Goal: Task Accomplishment & Management: Use online tool/utility

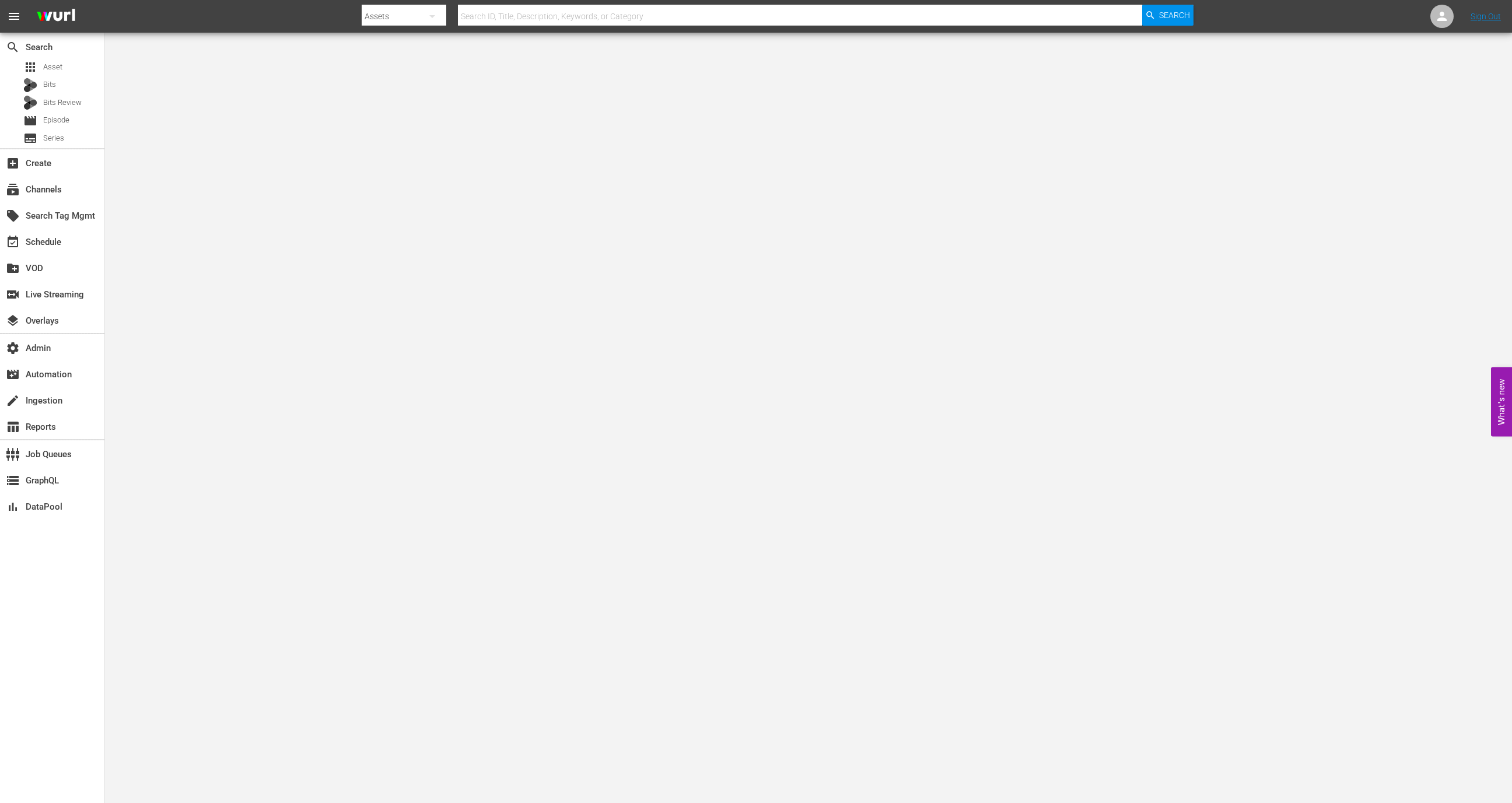
click at [63, 75] on div "apps Asset Bits Bits Review movie Episode subtitles Series" at bounding box center [52, 102] width 105 height 87
click at [63, 73] on div "apps Asset" at bounding box center [52, 66] width 105 height 16
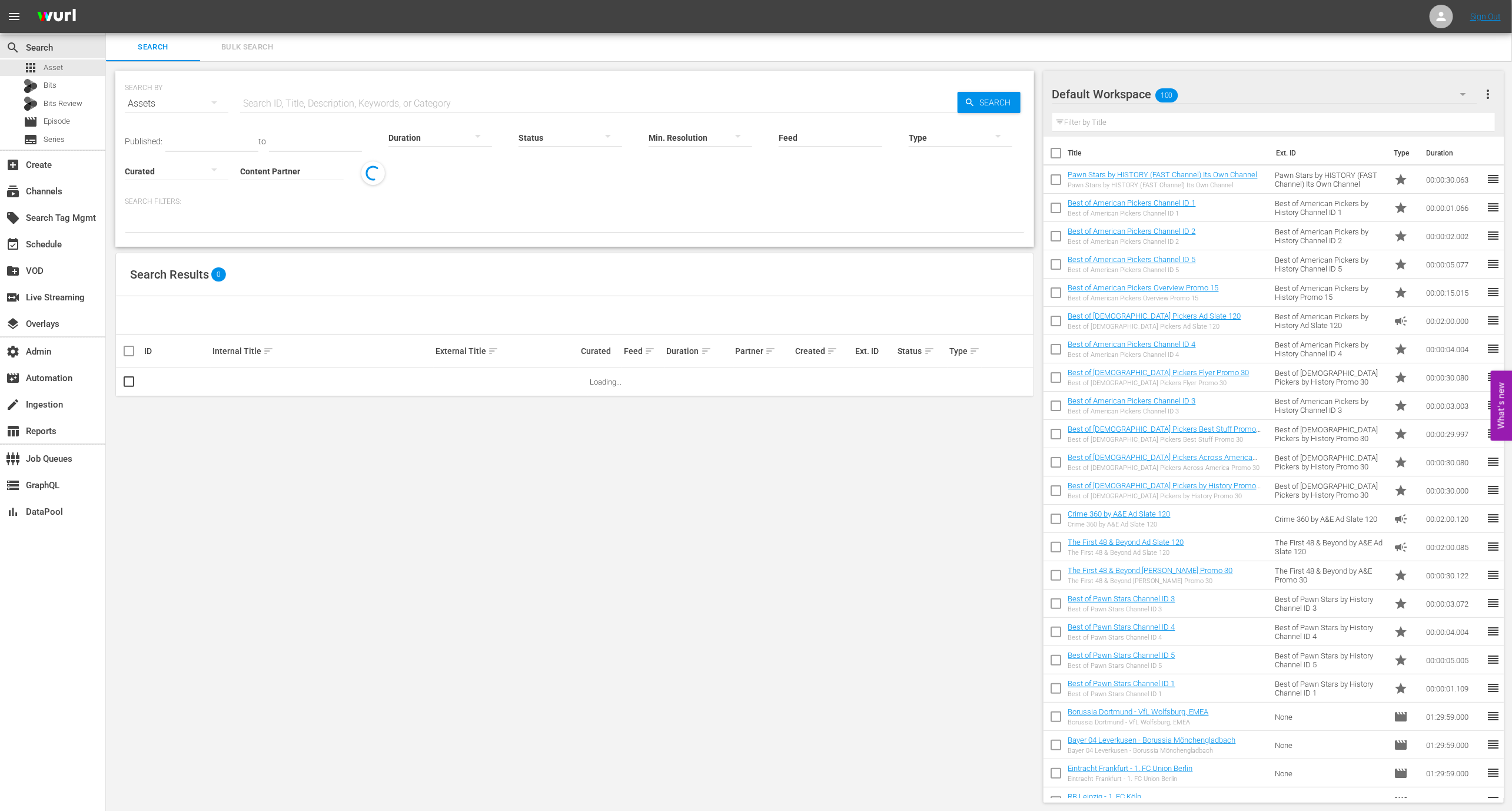
click at [272, 173] on input "Content Partner" at bounding box center [292, 171] width 103 height 42
drag, startPoint x: 293, startPoint y: 218, endPoint x: 293, endPoint y: 212, distance: 6.0
click at [293, 212] on div "Amazon DE (453) Amazon Prime Anime (52)" at bounding box center [336, 218] width 191 height 66
click at [293, 212] on div "Amazon DE (453)" at bounding box center [336, 204] width 173 height 29
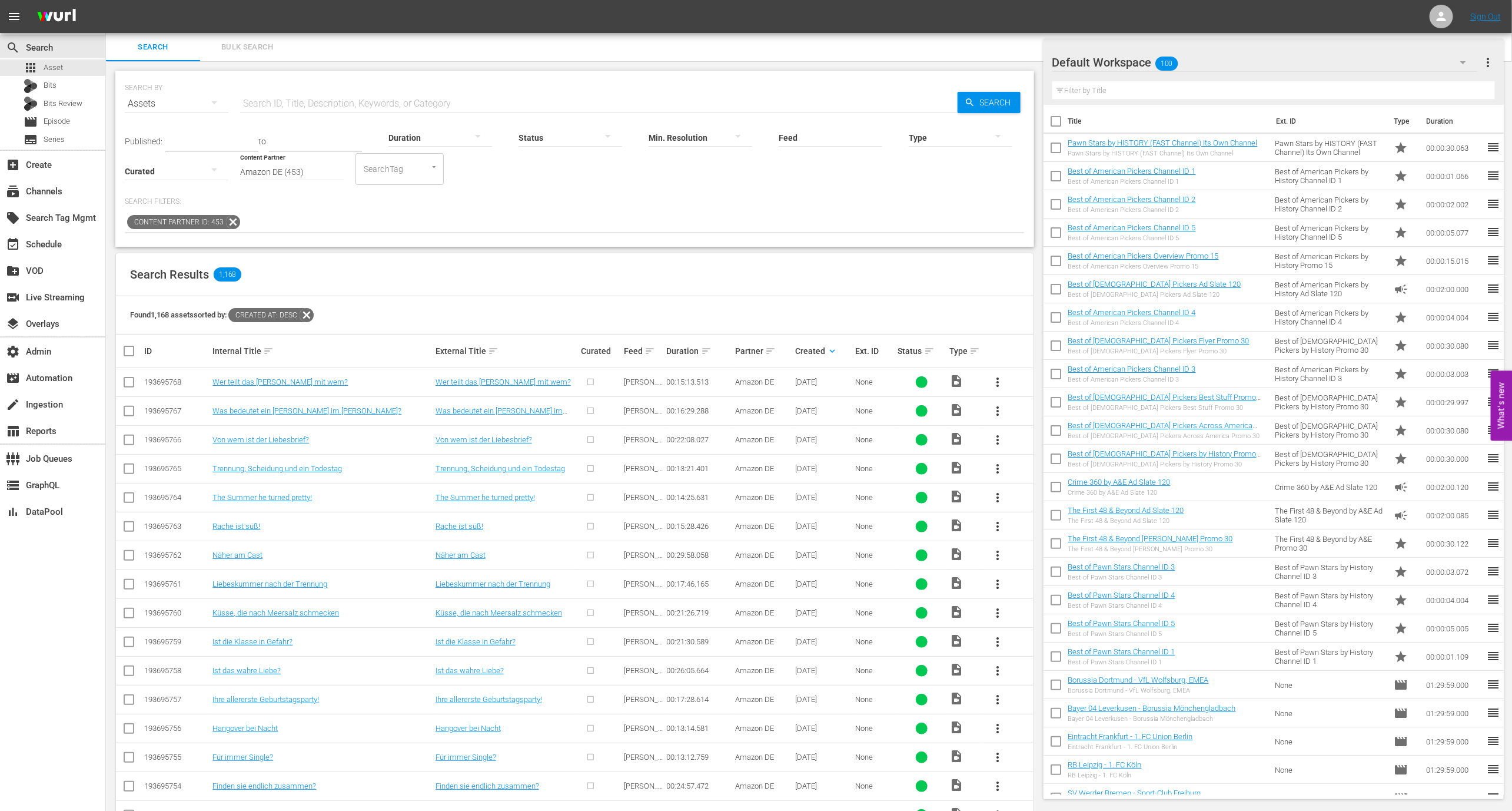
scroll to position [79, 0]
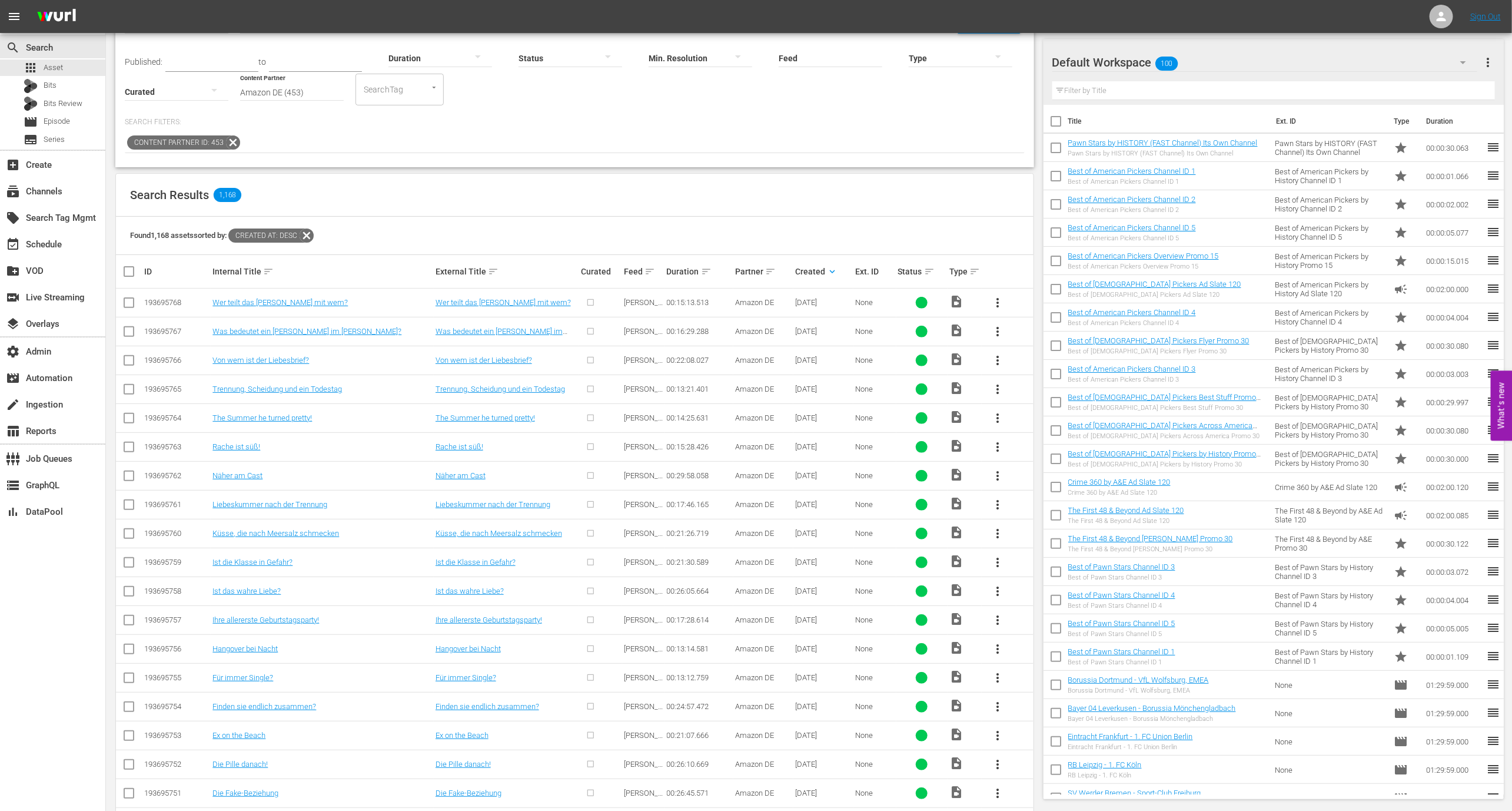
click at [233, 145] on icon at bounding box center [233, 142] width 14 height 14
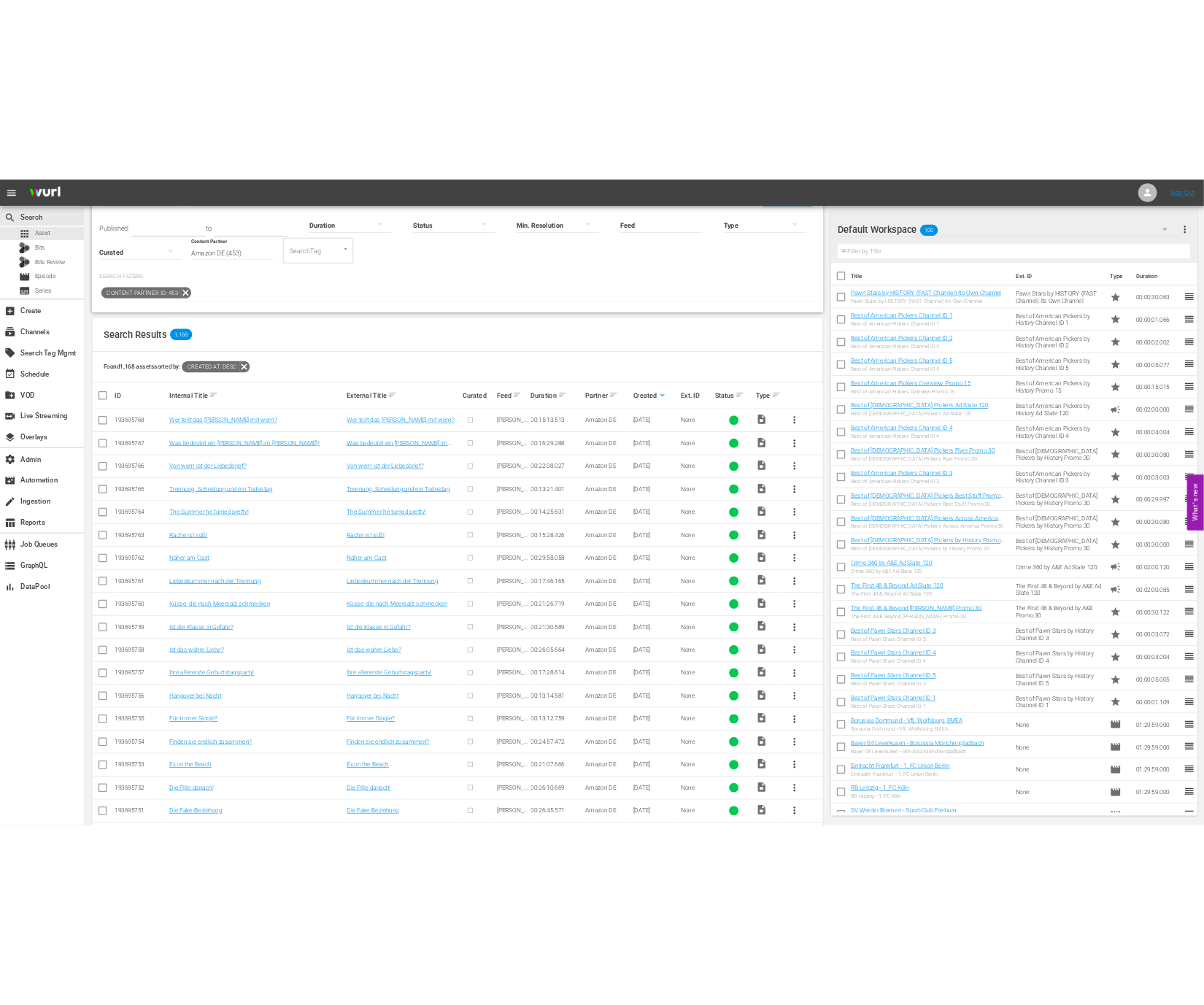
scroll to position [0, 0]
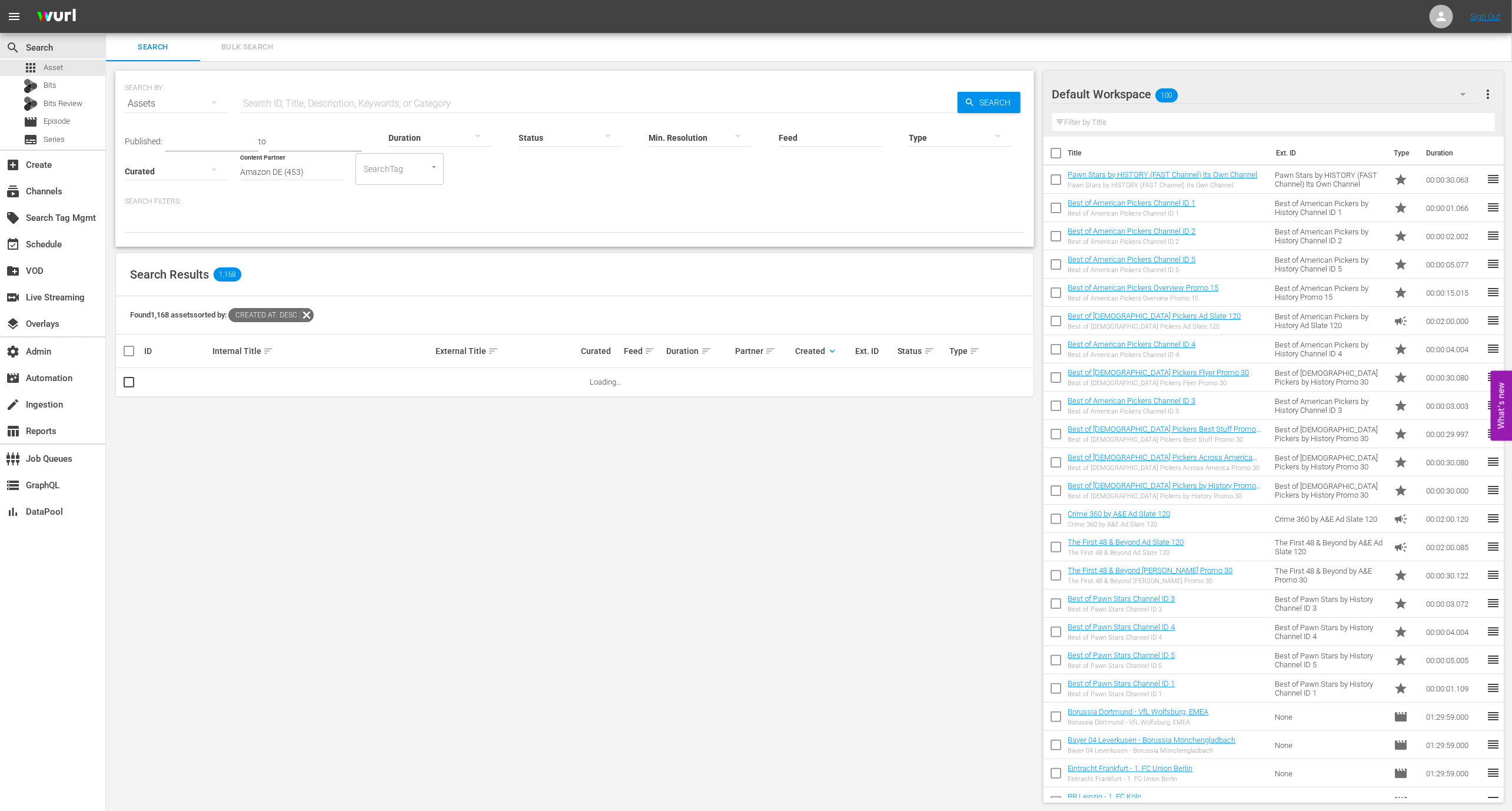
click at [316, 165] on input "Amazon DE (453)" at bounding box center [292, 171] width 103 height 42
click at [322, 200] on div "Peteski Productions Inc (404)" at bounding box center [336, 204] width 173 height 29
type input "Peteski Productions Inc (404)"
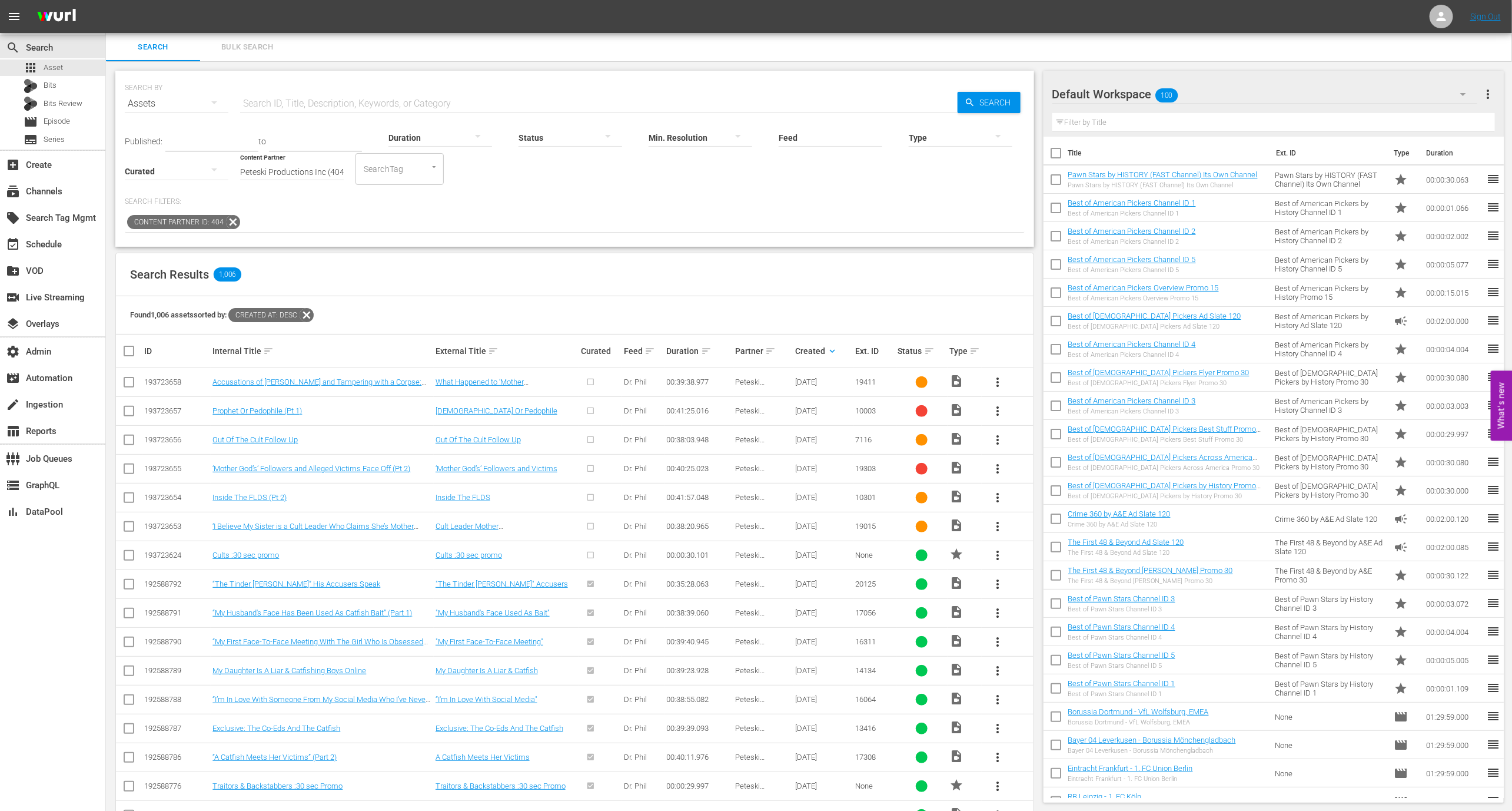
click at [160, 402] on td "193723657" at bounding box center [177, 411] width 69 height 29
copy div "193723657"
click at [169, 468] on div "193723655" at bounding box center [177, 468] width 65 height 8
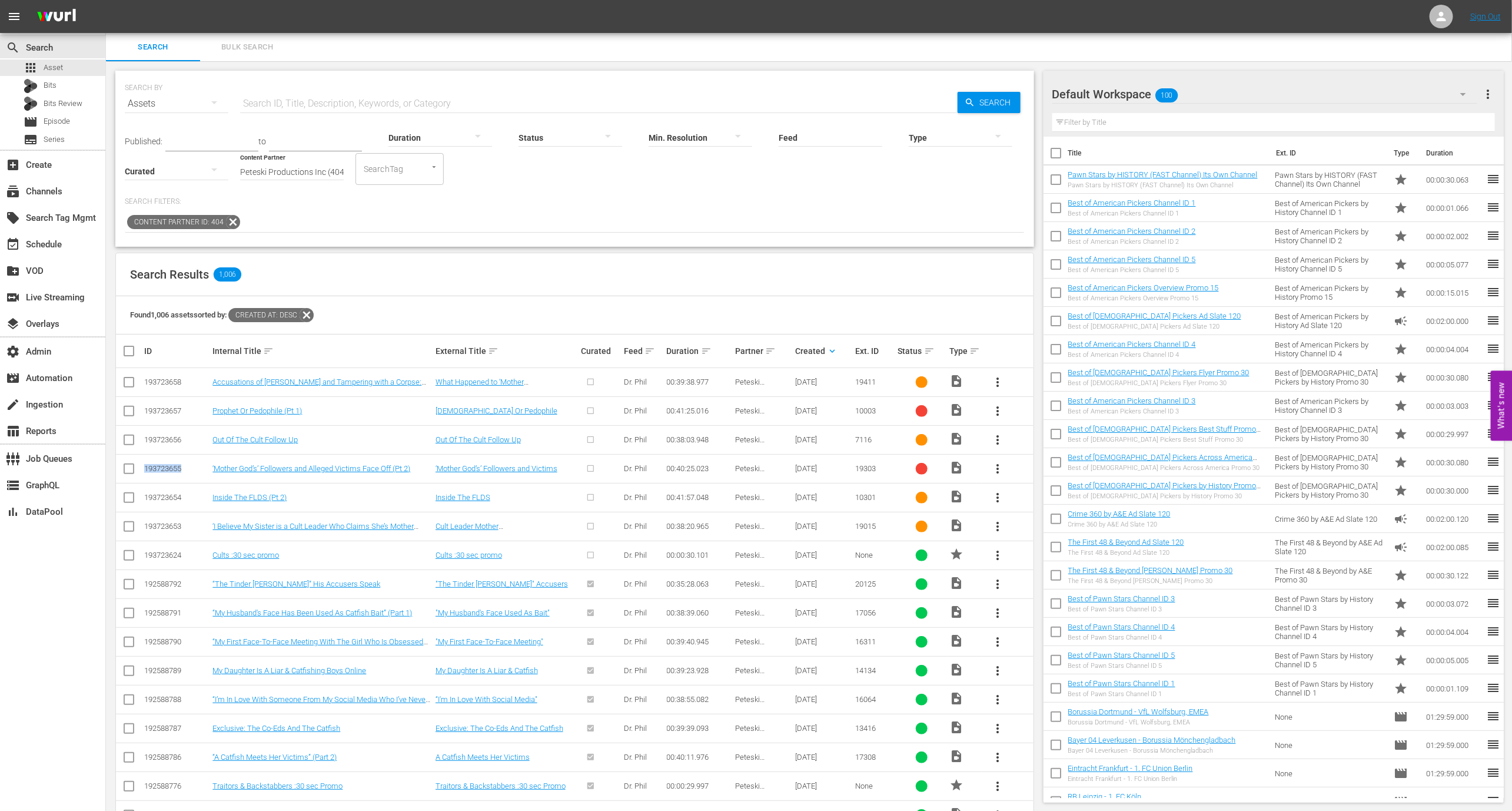
copy div "193723655"
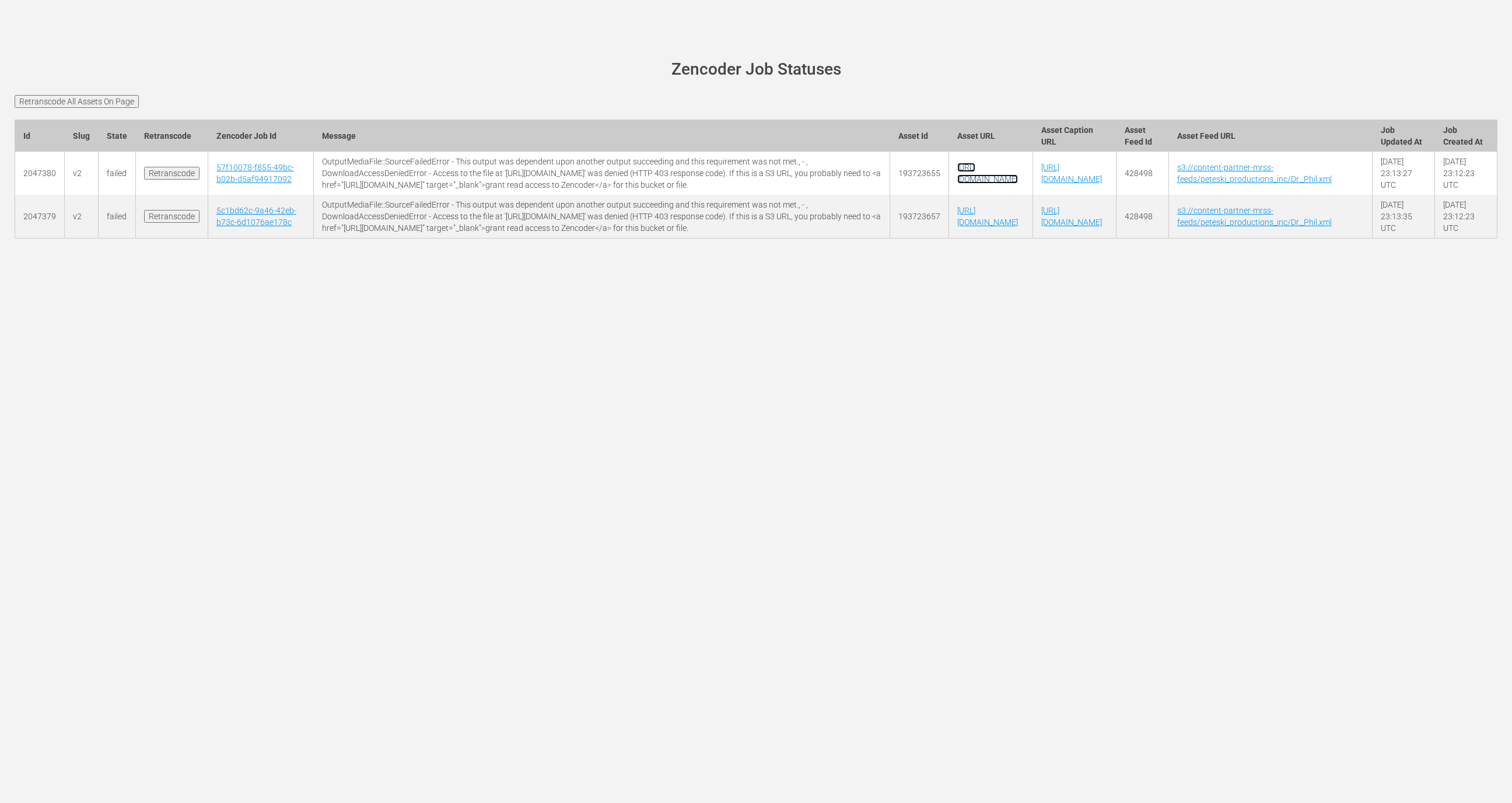
click at [957, 183] on link "https://content-partner-mrss-feeds.s3.amazonaws.com/peteski_productions_inc/DR_…" at bounding box center [987, 173] width 60 height 21
click at [949, 195] on td "https://content-partner-mrss-feeds.s3.amazonaws.com/peteski_productions_inc/DR_…" at bounding box center [990, 173] width 83 height 43
drag, startPoint x: 904, startPoint y: 215, endPoint x: 819, endPoint y: 222, distance: 85.3
click at [949, 195] on td "https://content-partner-mrss-feeds.s3.amazonaws.com/peteski_productions_inc/DR_…" at bounding box center [990, 173] width 83 height 43
copy link "DR_PHIL_L19303.mp4"
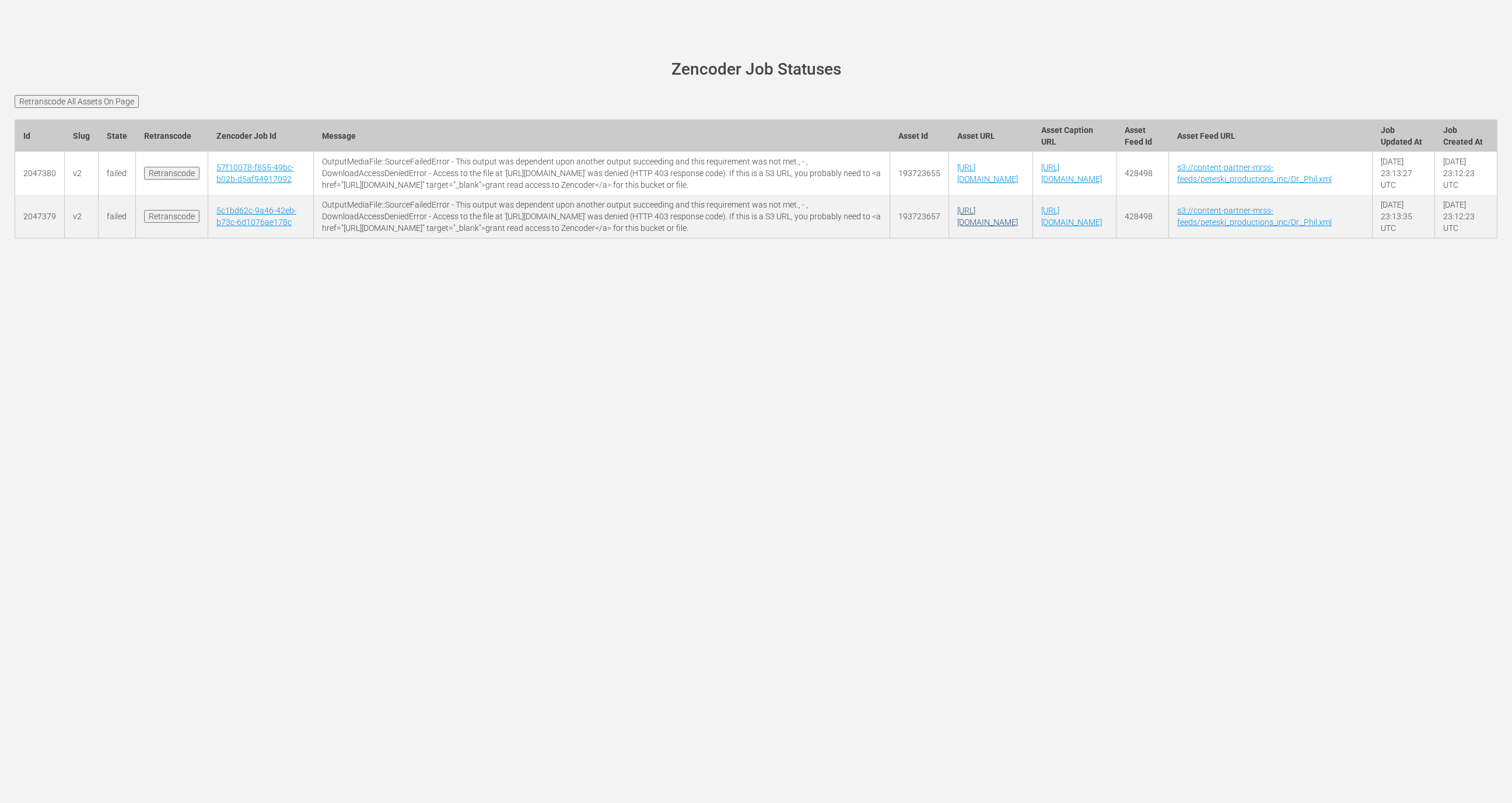
drag, startPoint x: 905, startPoint y: 321, endPoint x: 821, endPoint y: 319, distance: 84.0
click at [949, 238] on td "https://content-partner-mrss-feeds.s3.amazonaws.com/peteski_productions_inc/DR_…" at bounding box center [990, 216] width 83 height 44
copy link "DR_PHIL_L10003.mp4"
click at [957, 183] on link "https://content-partner-mrss-feeds.s3.amazonaws.com/peteski_productions_inc/DR_…" at bounding box center [987, 173] width 60 height 21
click at [270, 70] on h1 "Zencoder Job Statuses" at bounding box center [755, 70] width 1450 height 18
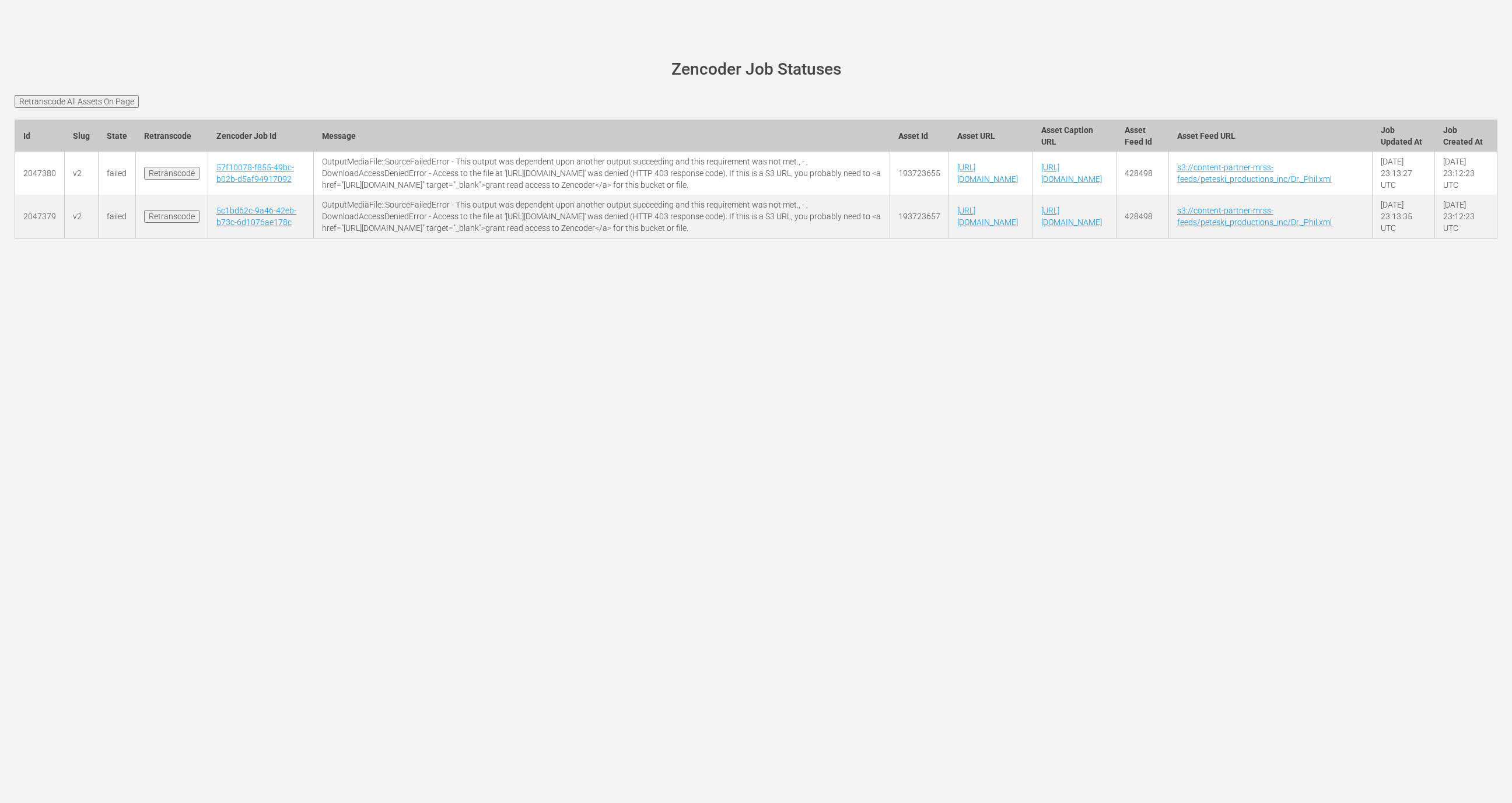
click at [122, 94] on main "wurl-scheduler.com site status Zencoder Job Statuses Retranscode All Assets On …" at bounding box center [756, 156] width 1512 height 247
click at [119, 102] on input "Retranscode All Assets On Page" at bounding box center [76, 101] width 125 height 13
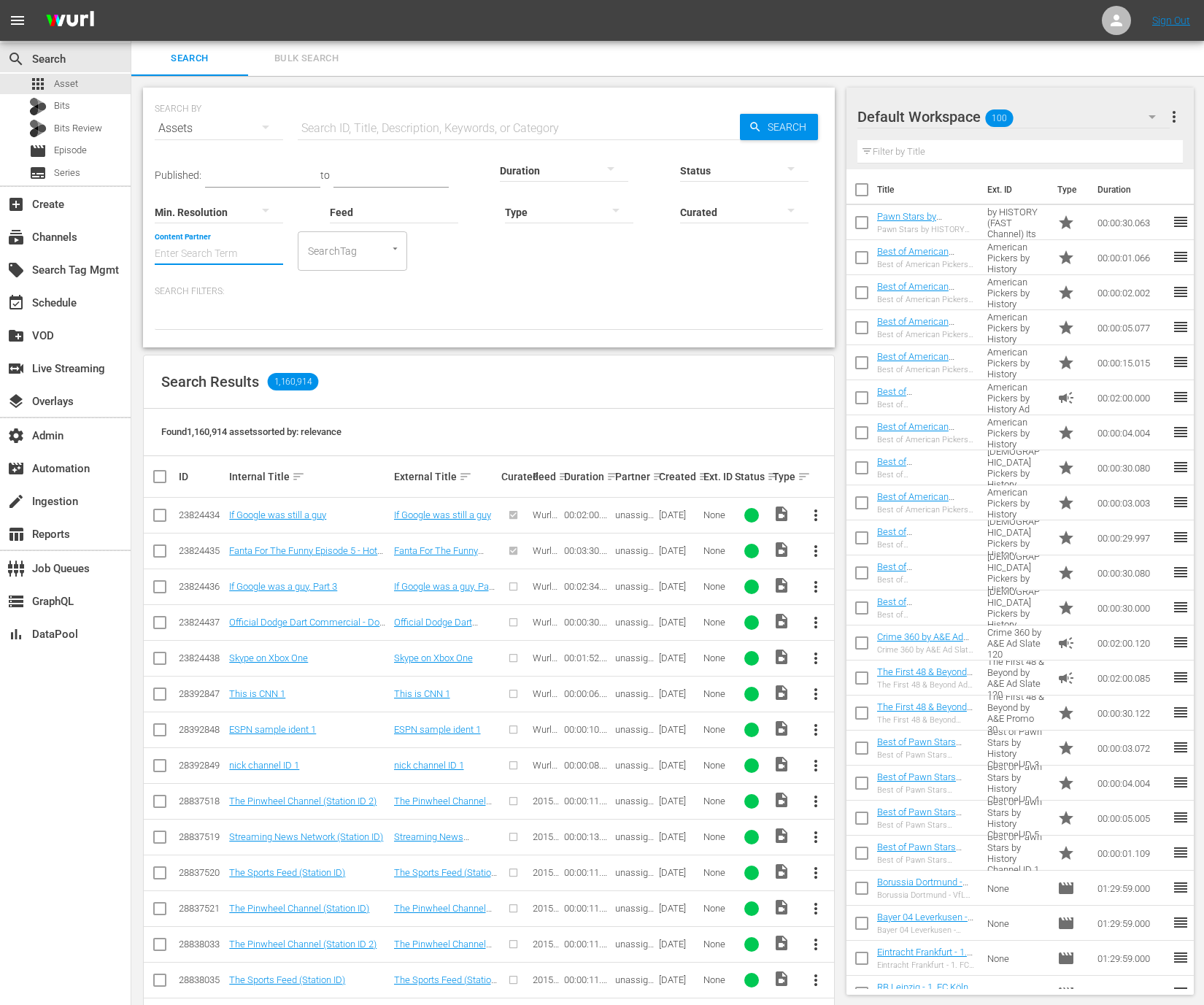
click at [232, 257] on input "Content Partner" at bounding box center [219, 254] width 128 height 53
click at [238, 292] on div "Peteski Productions Inc (404)" at bounding box center [274, 294] width 214 height 35
type input "Peteski Productions Inc (404)"
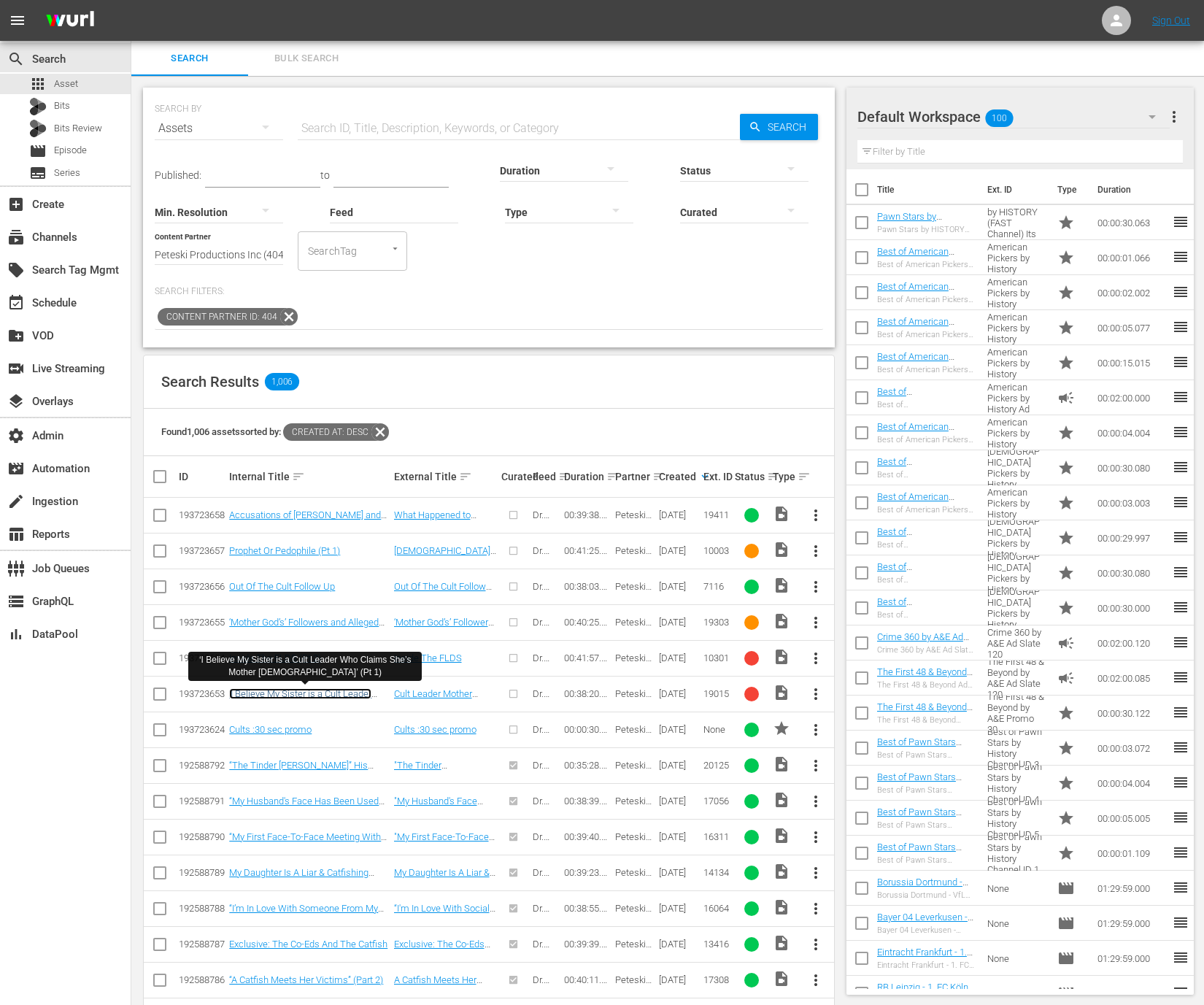
click at [352, 691] on link "‘I Believe My Sister is a Cult Leader Who Claims She’s Mother God’ (Pt 1)" at bounding box center [300, 705] width 142 height 33
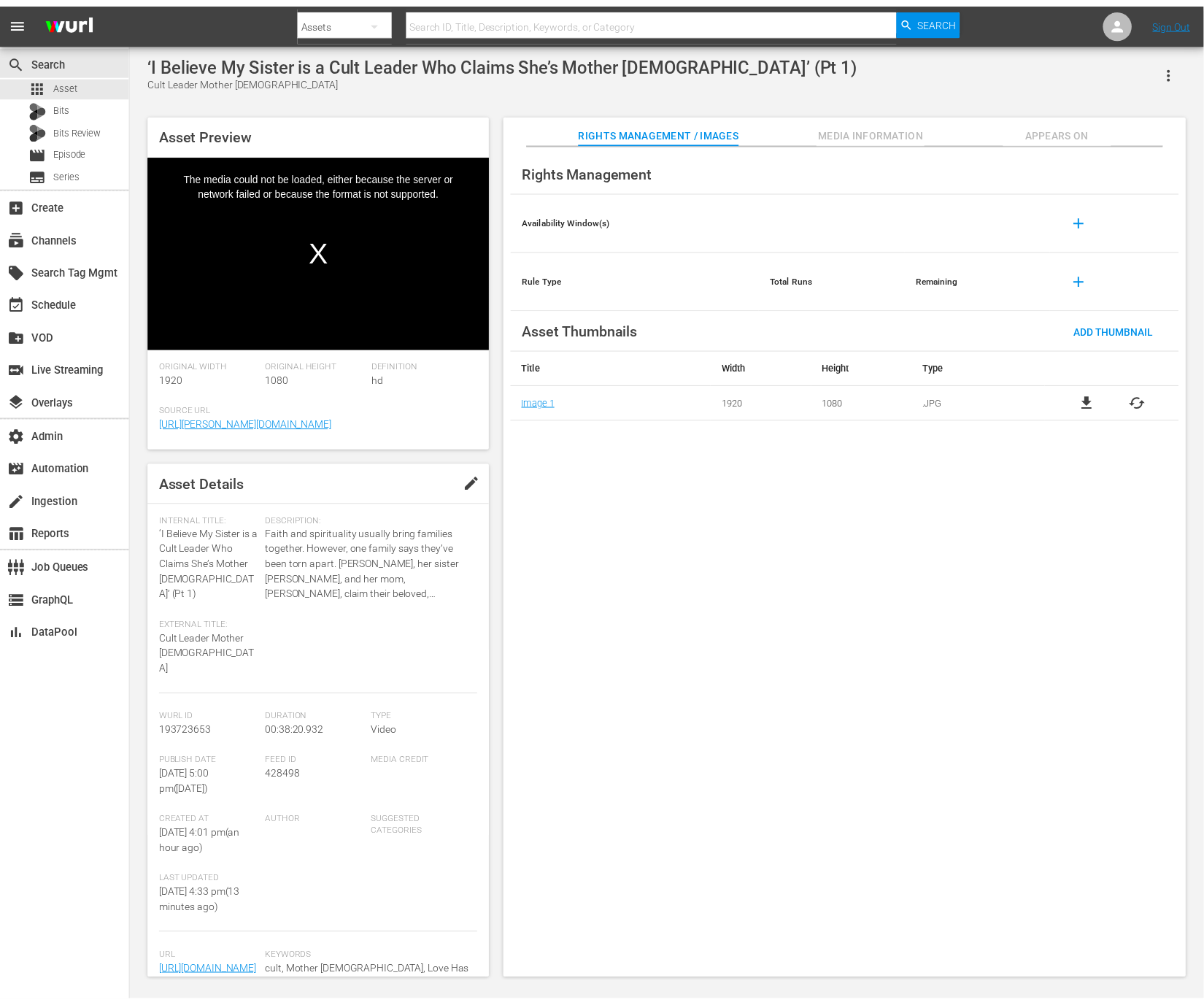
scroll to position [94, 0]
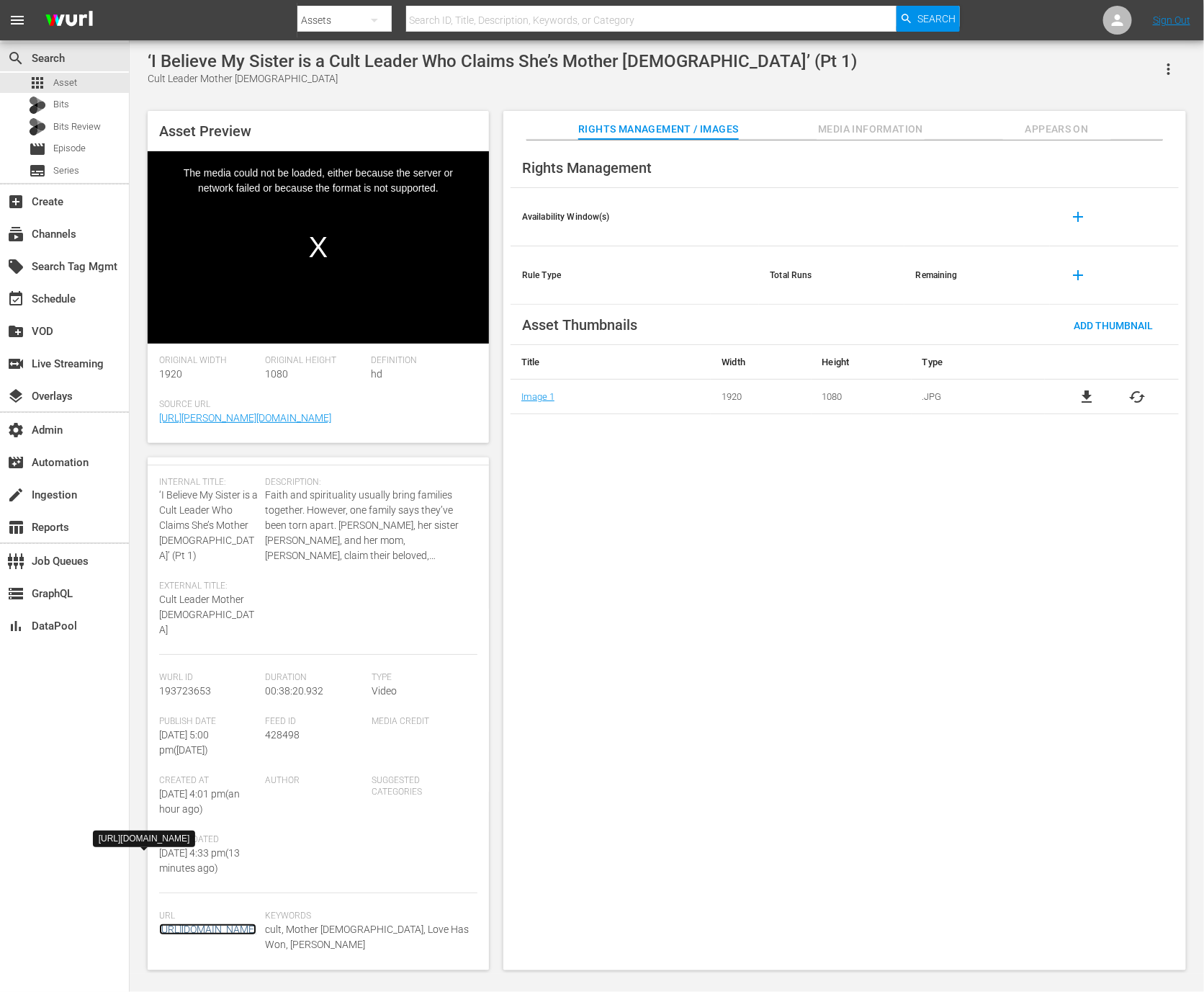
click at [222, 923] on link "https://content-partner-mrss-feeds.s3.amazonaws.com/peteski_productions_inc/DR_…" at bounding box center [208, 929] width 97 height 11
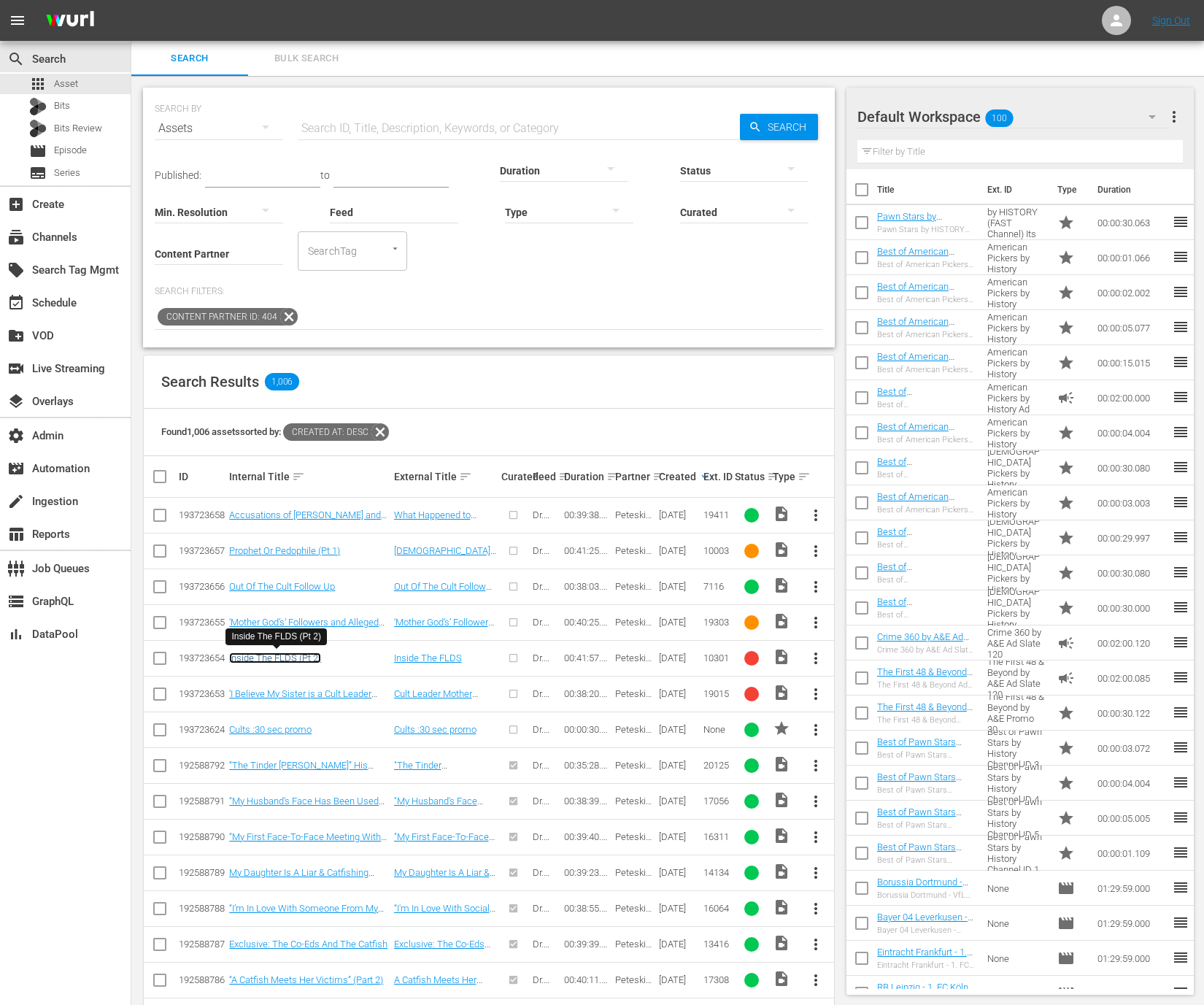
click at [302, 656] on link "Inside The FLDS (Pt 2)" at bounding box center [275, 657] width 92 height 11
click at [192, 664] on td "193723654" at bounding box center [202, 657] width 51 height 35
click at [195, 655] on div "193723654" at bounding box center [202, 657] width 46 height 11
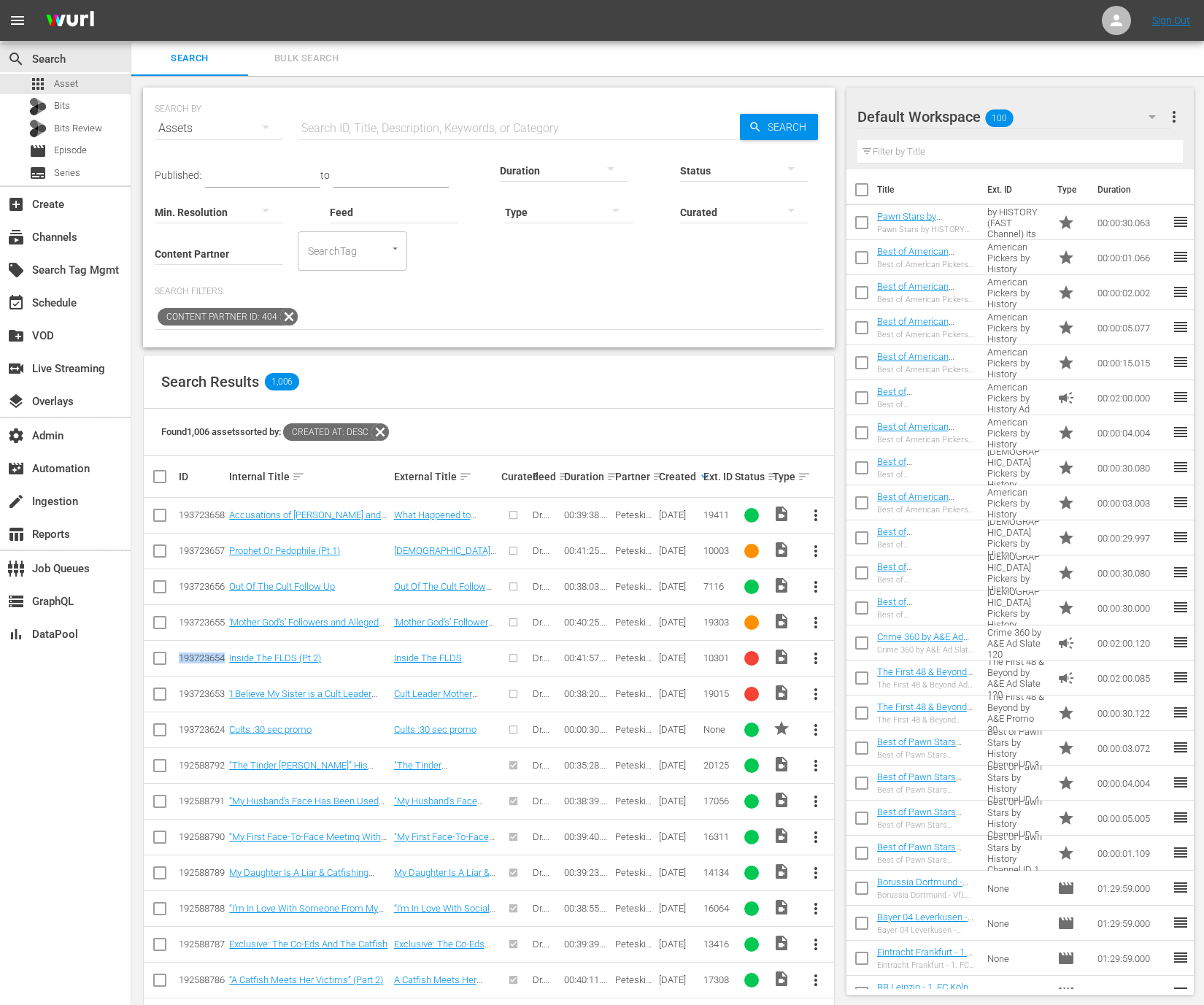
copy div "193723654"
click at [197, 690] on div "193723653" at bounding box center [202, 693] width 46 height 11
copy div "193723653"
click at [289, 321] on icon at bounding box center [289, 317] width 19 height 19
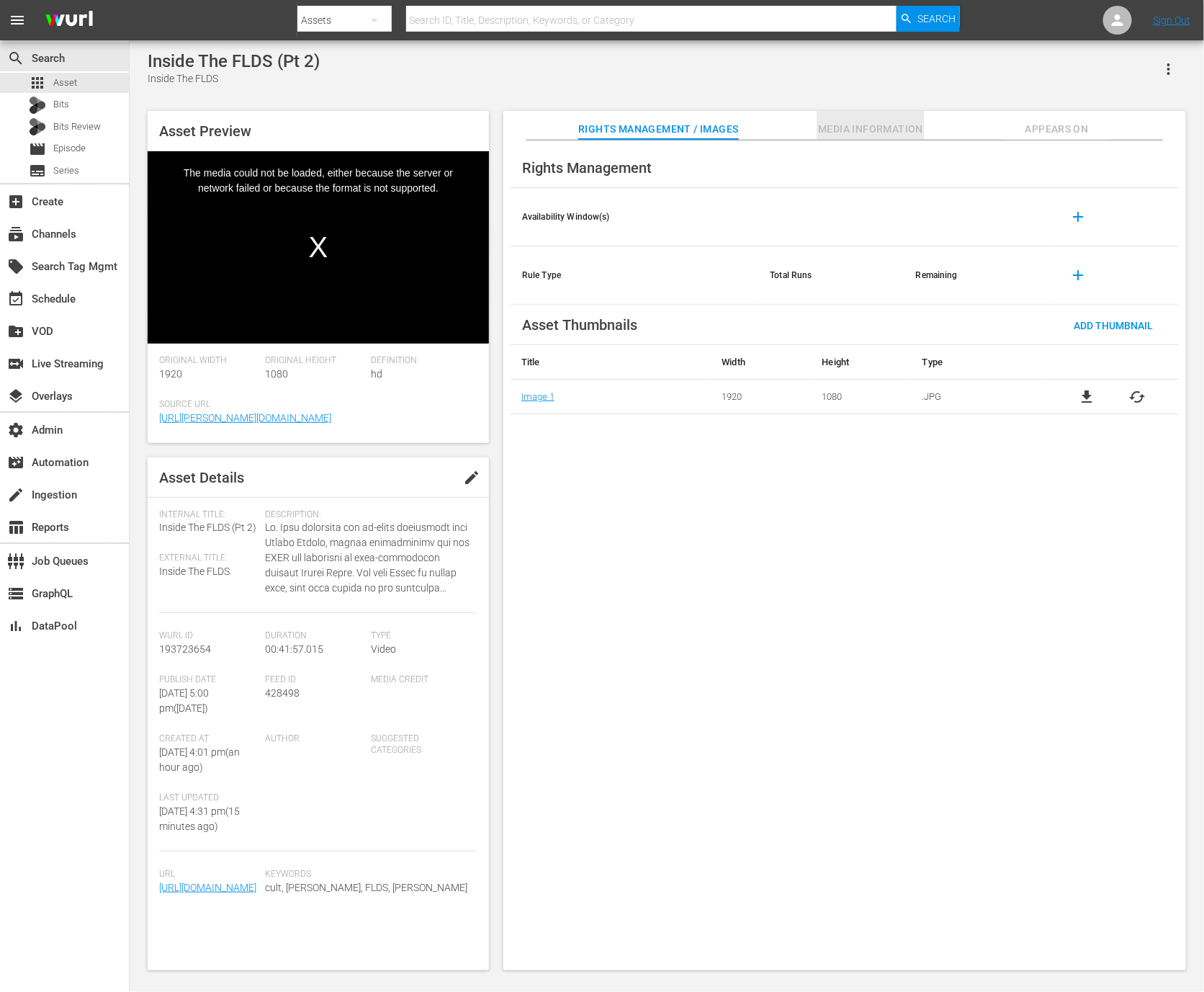
click at [876, 134] on span "Media Information" at bounding box center [870, 128] width 108 height 18
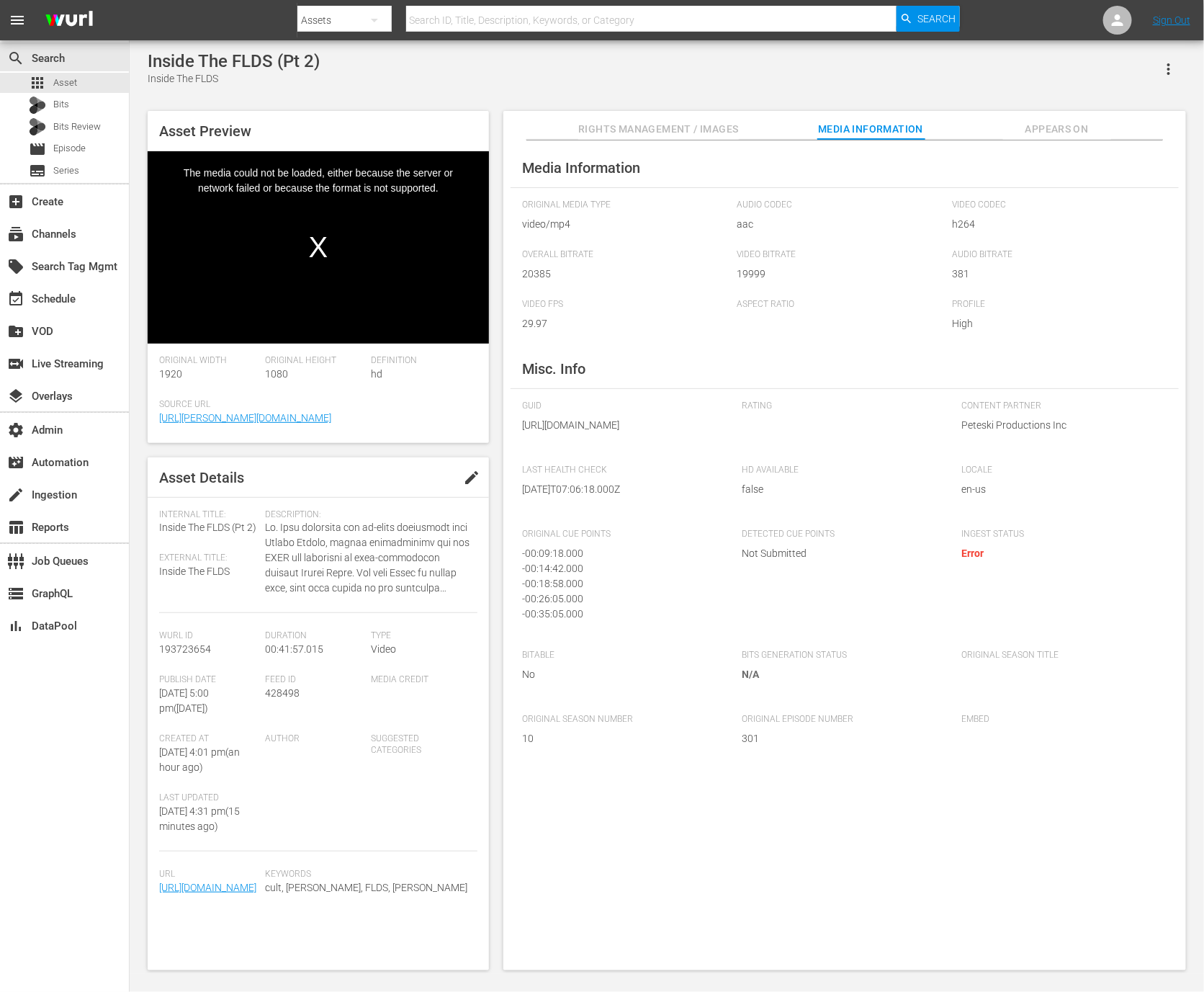
drag, startPoint x: 674, startPoint y: 456, endPoint x: 555, endPoint y: 457, distance: 119.0
click at [555, 433] on span "[URL][DOMAIN_NAME]" at bounding box center [621, 426] width 198 height 15
copy span "DR_PHIL_L10301.mp4"
click at [196, 893] on link "[URL][DOMAIN_NAME]" at bounding box center [208, 887] width 97 height 11
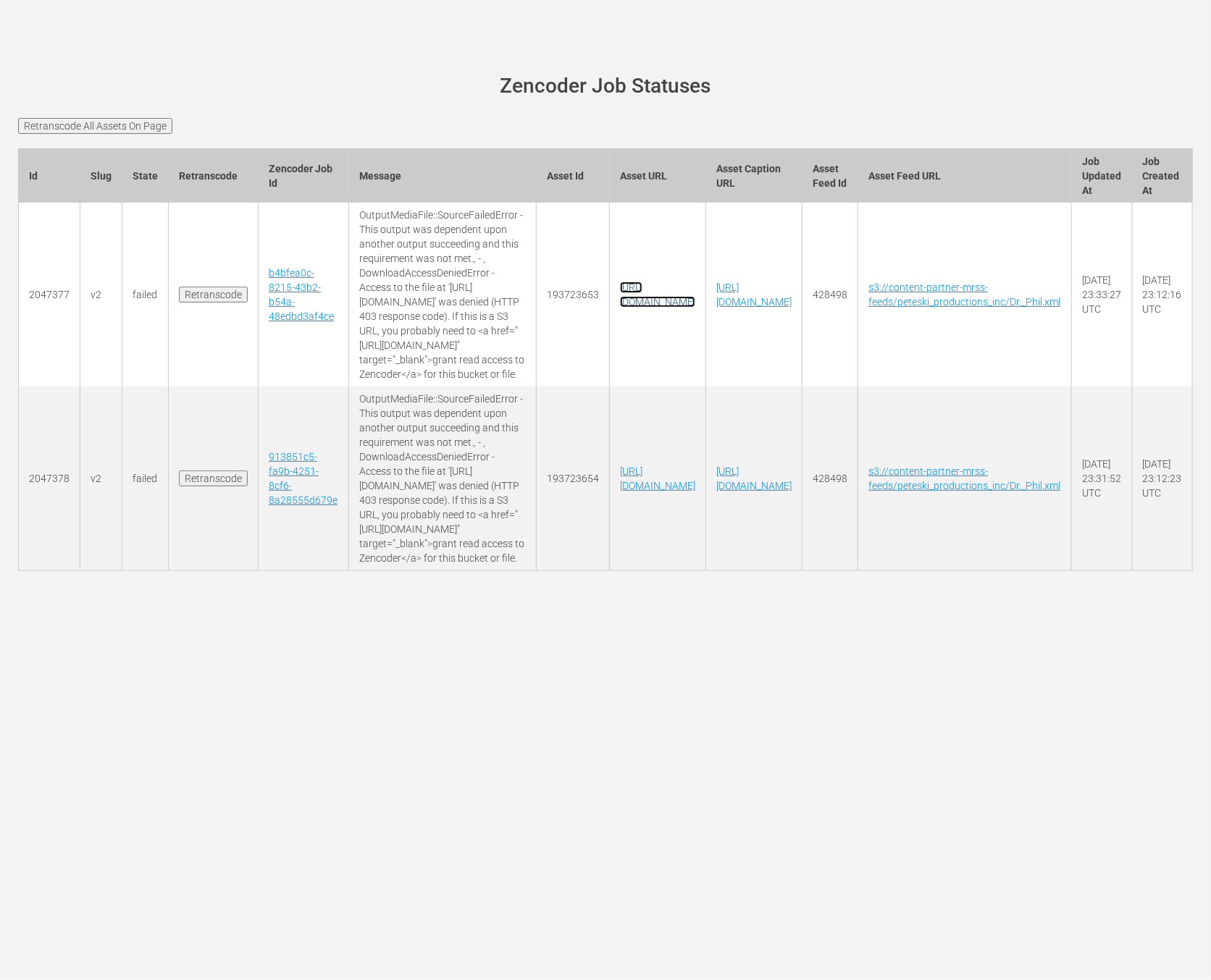
click at [695, 282] on link "[URL][DOMAIN_NAME]" at bounding box center [657, 294] width 75 height 26
click at [705, 426] on td "https://content-partner-mrss-feeds.s3.amazonaws.com/peteski_productions_inc/DR_…" at bounding box center [657, 478] width 96 height 185
click at [705, 405] on td "https://content-partner-mrss-feeds.s3.amazonaws.com/peteski_productions_inc/DR_…" at bounding box center [657, 478] width 96 height 185
click at [695, 466] on link "https://content-partner-mrss-feeds.s3.amazonaws.com/peteski_productions_inc/DR_…" at bounding box center [657, 478] width 75 height 26
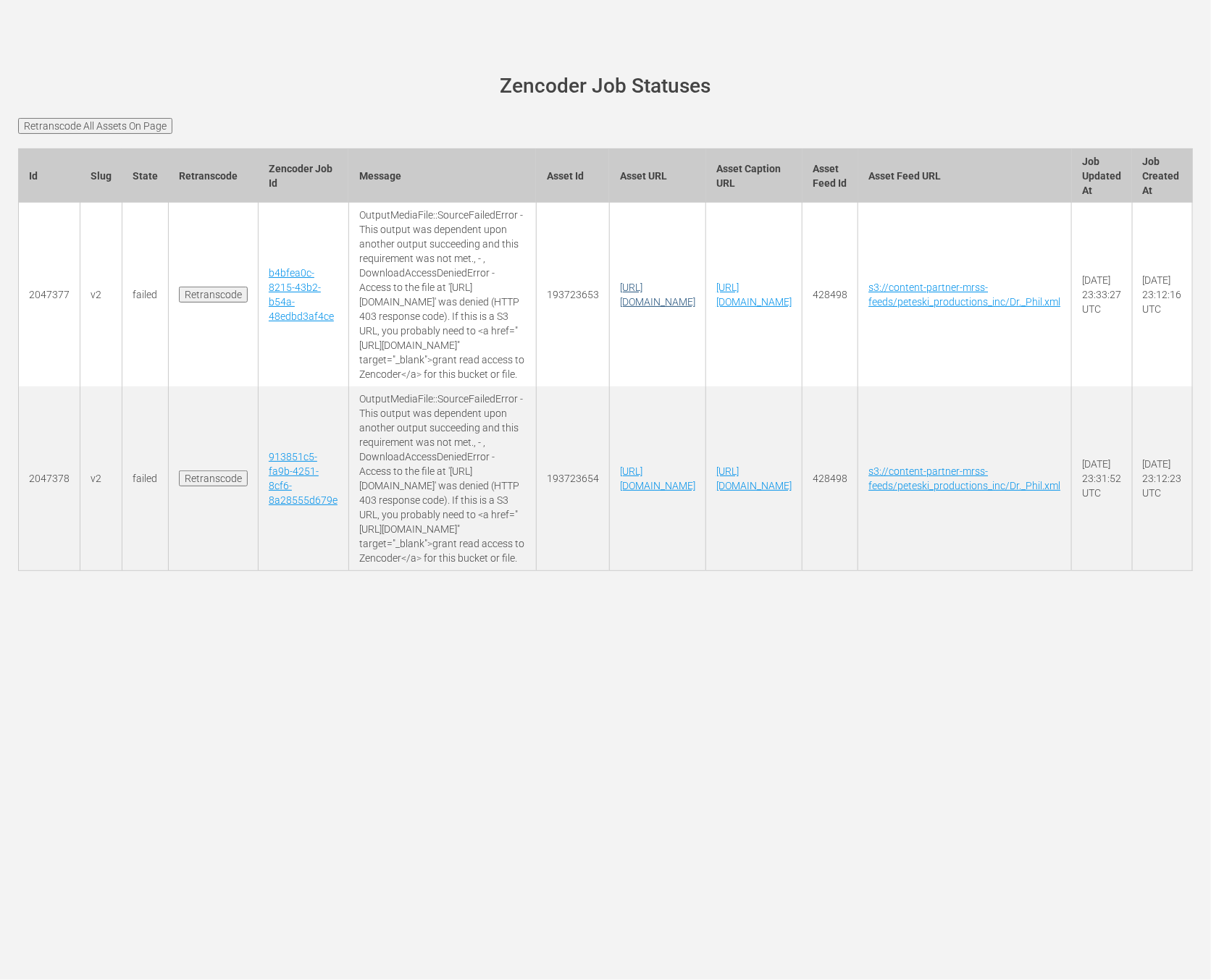
drag, startPoint x: 1114, startPoint y: 273, endPoint x: 1007, endPoint y: 276, distance: 107.0
click at [705, 276] on td "https://content-partner-mrss-feeds.s3.amazonaws.com/peteski_productions_inc/DR_…" at bounding box center [657, 295] width 96 height 184
click at [705, 322] on td "https://content-partner-mrss-feeds.s3.amazonaws.com/peteski_productions_inc/DR_…" at bounding box center [657, 295] width 96 height 184
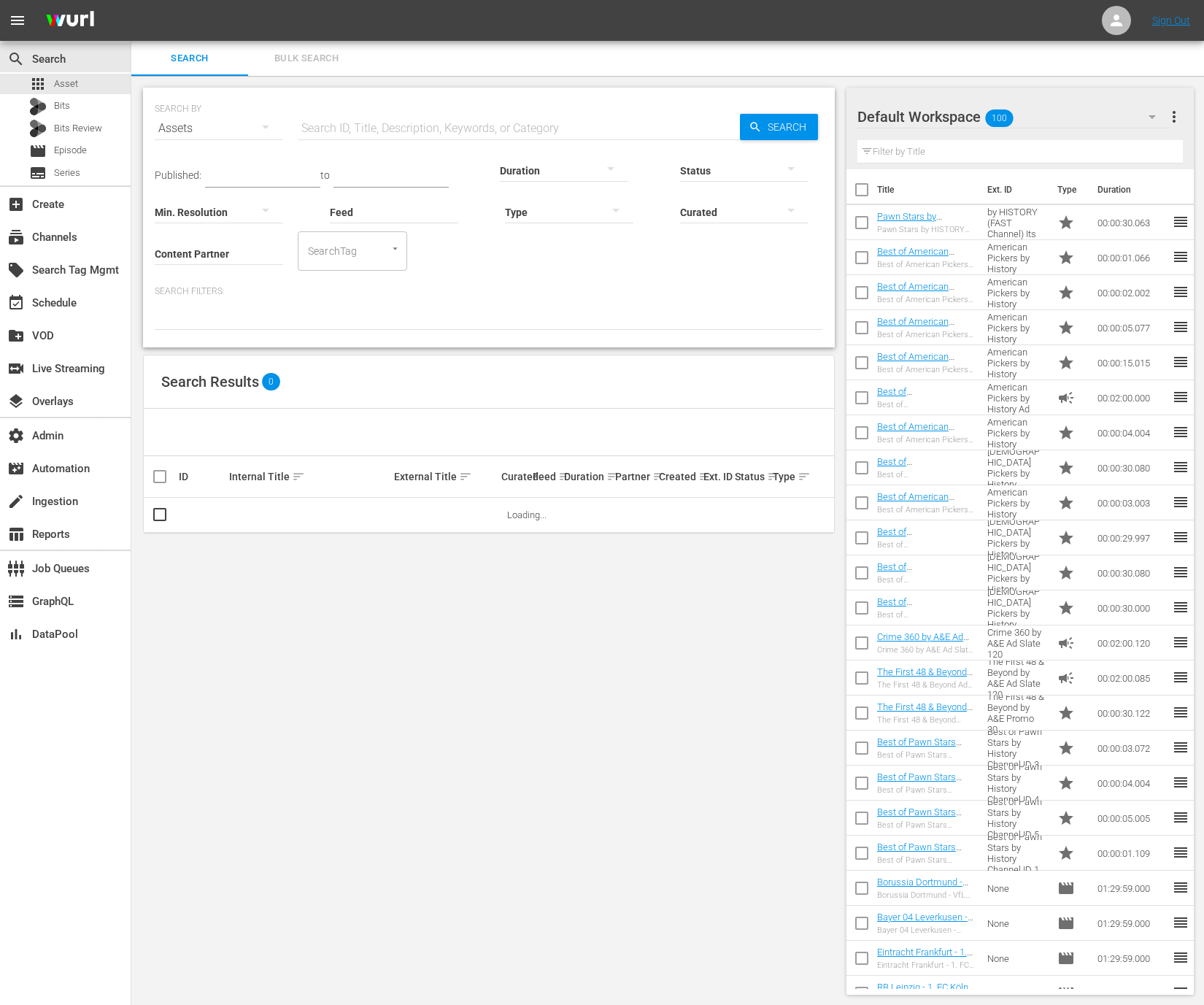
click at [196, 251] on input "Content Partner" at bounding box center [219, 254] width 128 height 53
click at [208, 298] on div "Peteski Productions Inc (404)" at bounding box center [274, 294] width 214 height 35
type input "Peteski Productions Inc (404)"
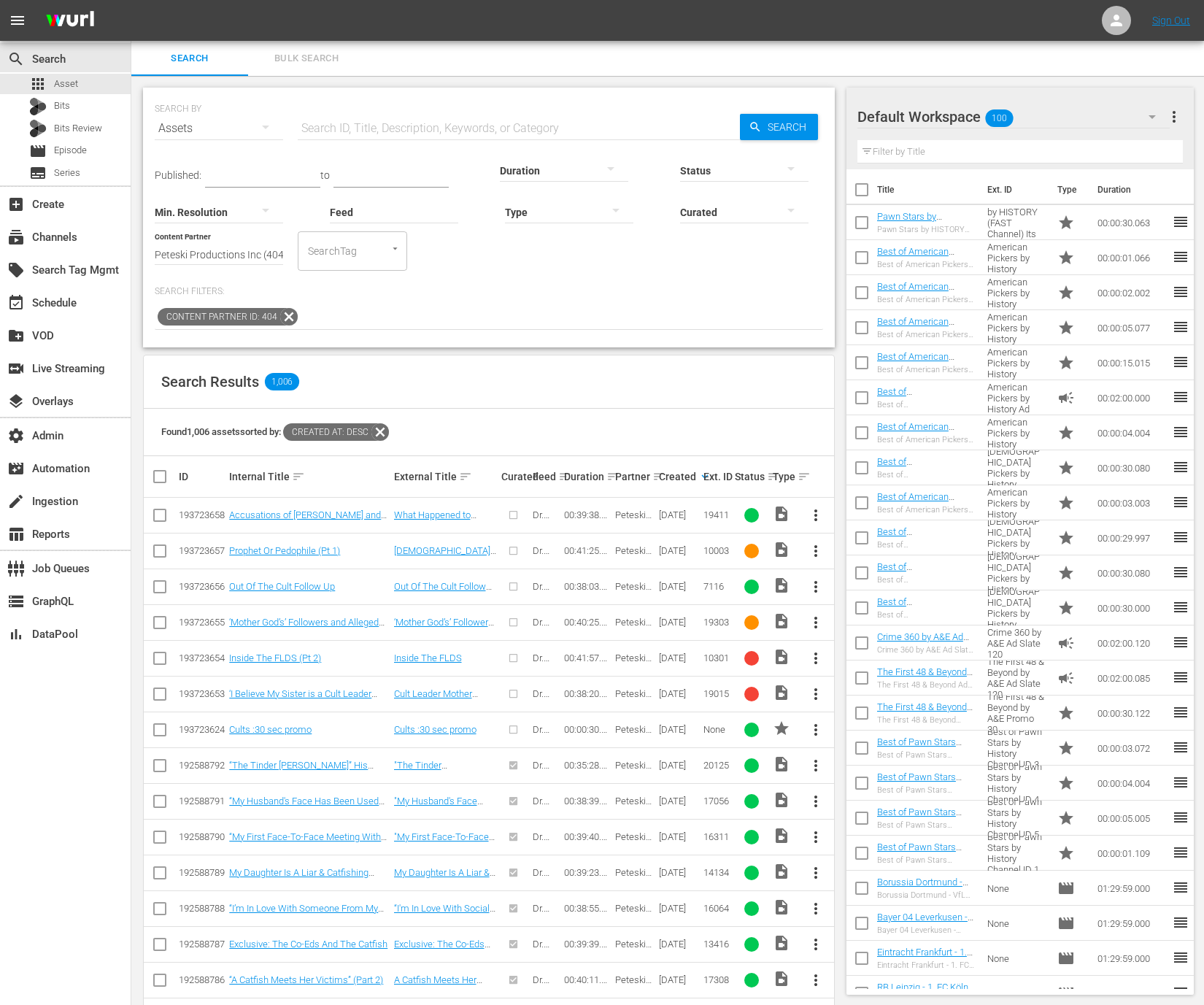
click at [187, 547] on div "193723657" at bounding box center [202, 550] width 46 height 11
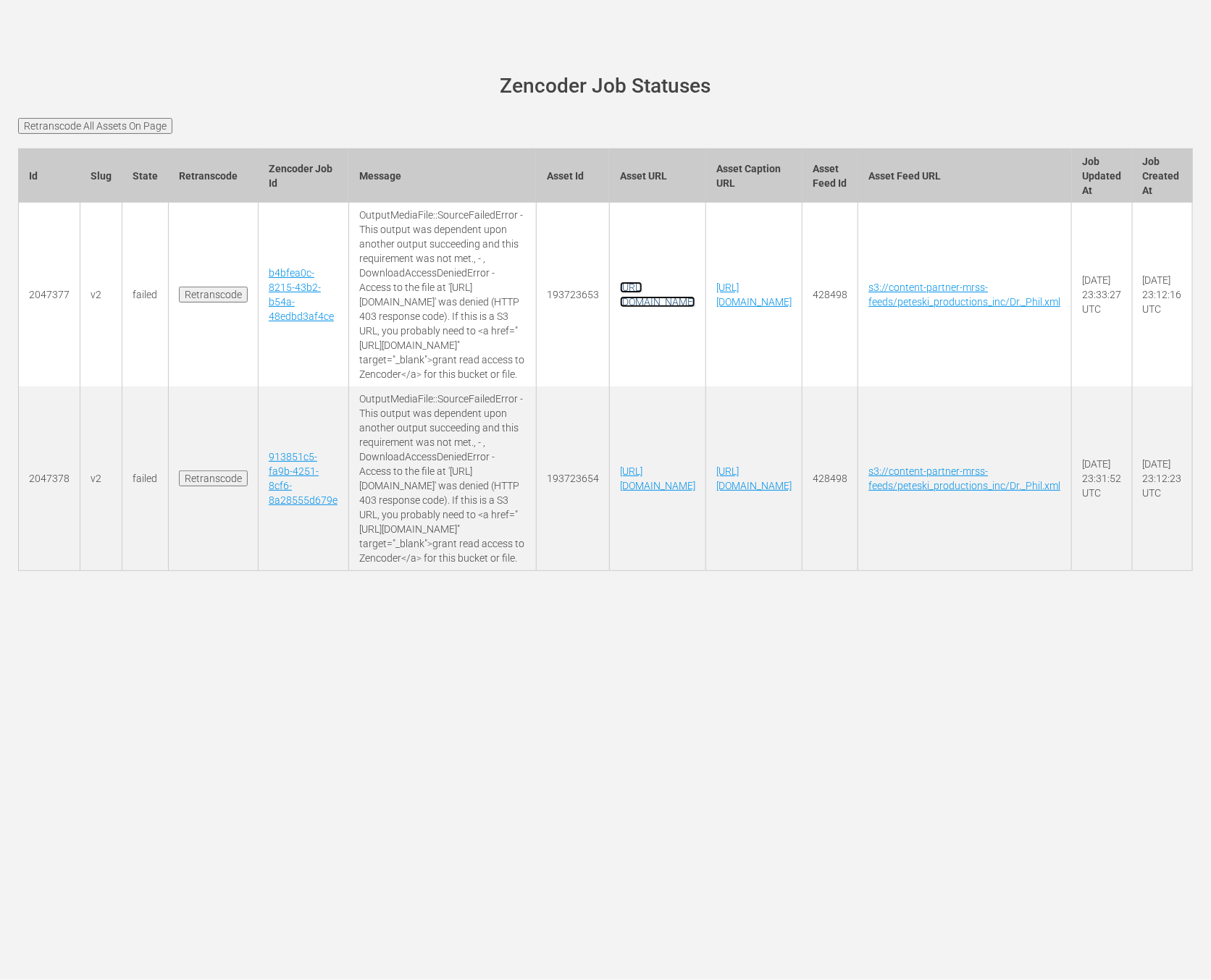
click at [695, 282] on link "[URL][DOMAIN_NAME]" at bounding box center [657, 294] width 75 height 26
click at [540, 548] on div "wurl-scheduler.com site status Zencoder Job Statuses Retranscode All Assets On …" at bounding box center [606, 490] width 1211 height 980
click at [159, 120] on input "Retranscode All Assets On Page" at bounding box center [95, 125] width 155 height 16
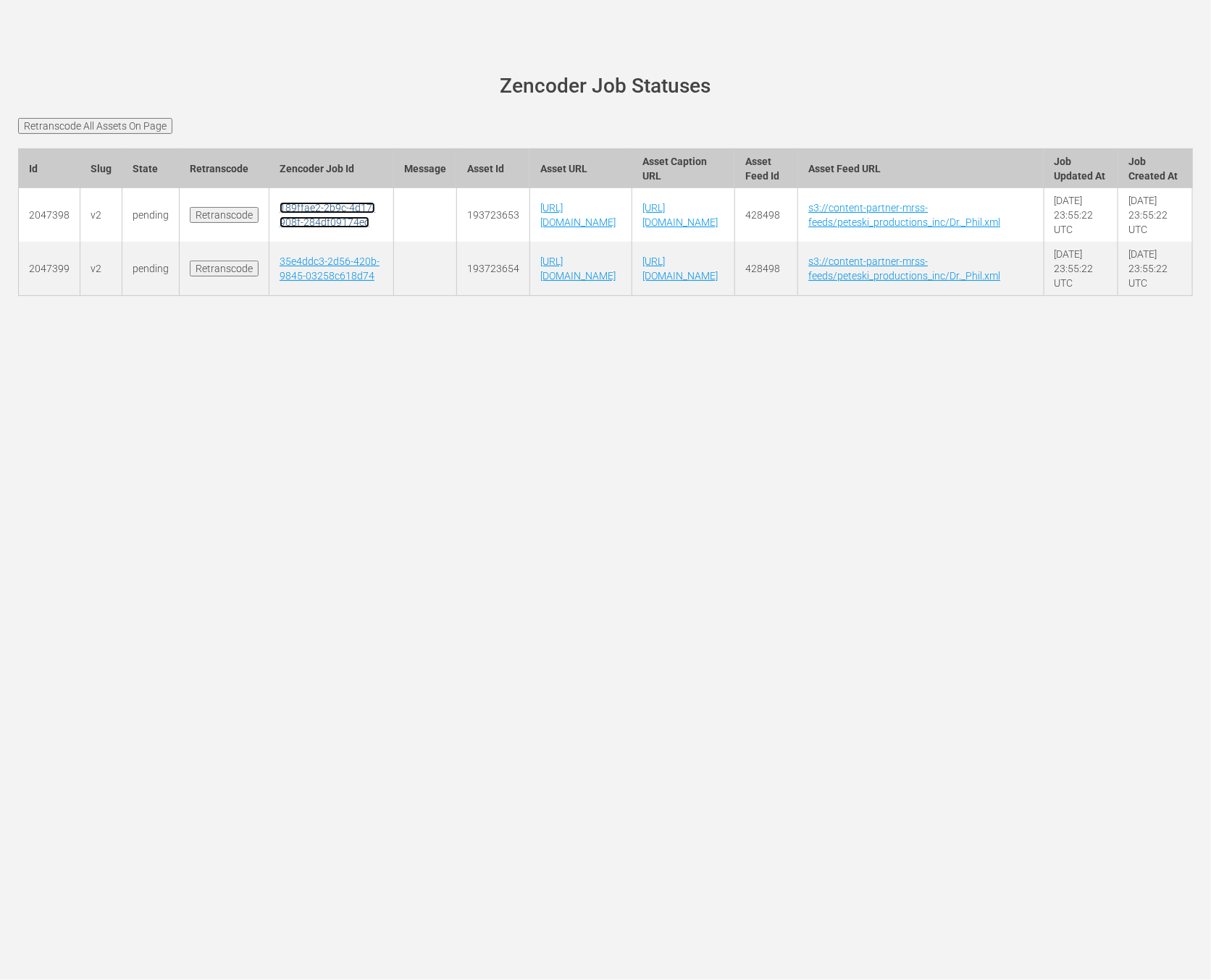
click at [295, 228] on link "189ffae2-2b9c-4d17-908f-284df09174ec" at bounding box center [327, 214] width 96 height 26
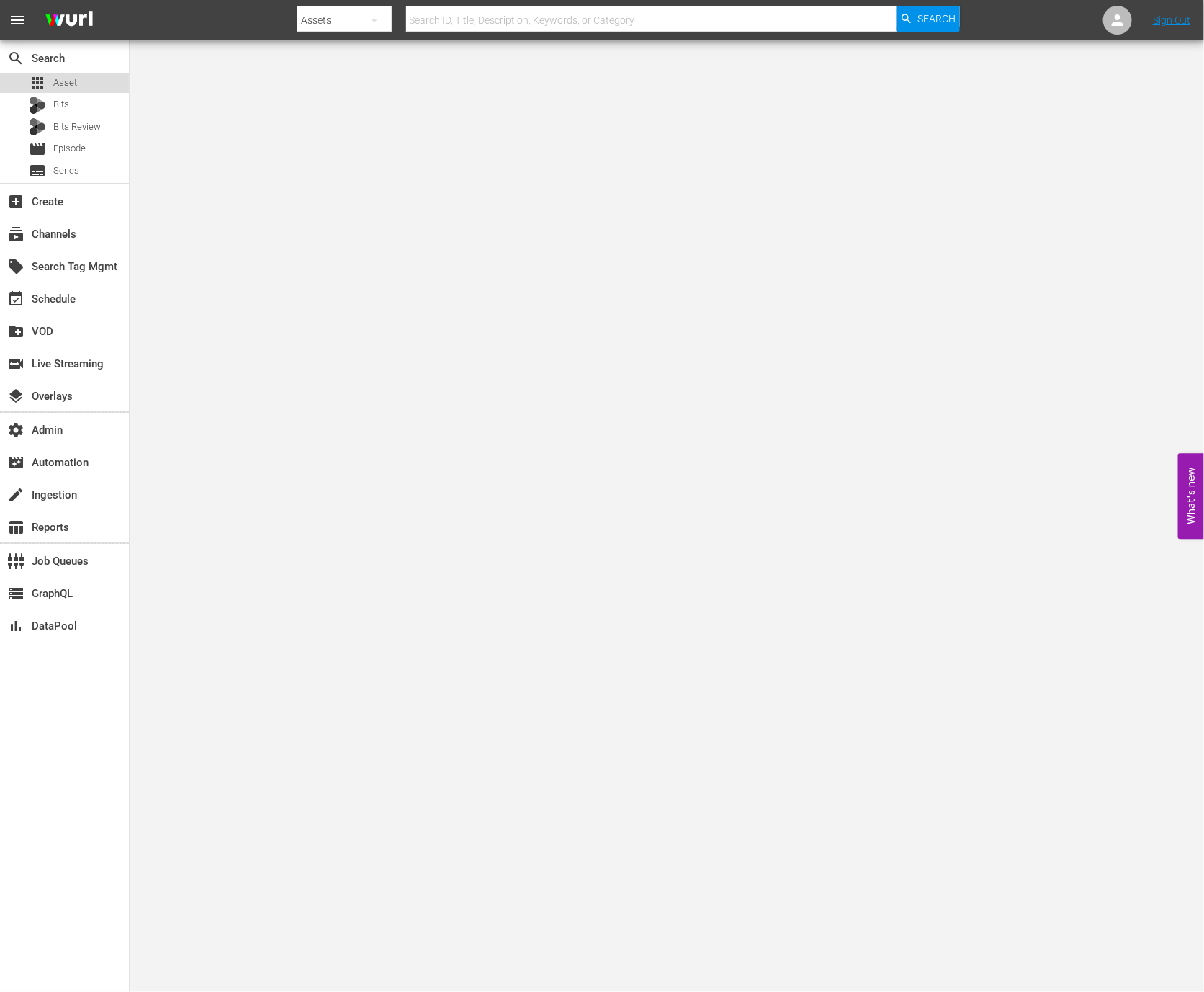
click at [80, 85] on div "apps Asset" at bounding box center [64, 82] width 129 height 20
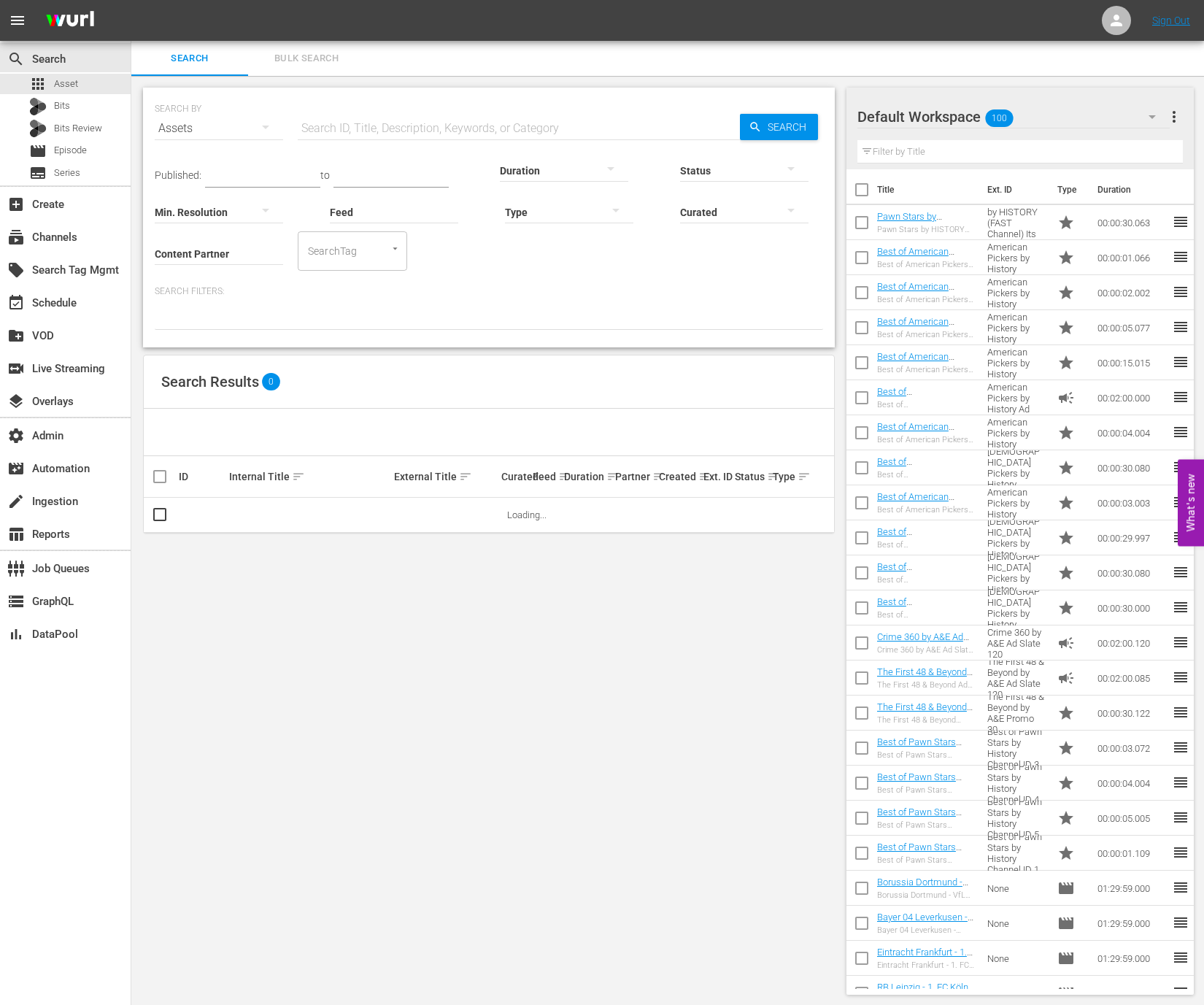
click at [233, 254] on input "Content Partner" at bounding box center [219, 254] width 128 height 53
type input "e"
click at [246, 291] on div "Peteski Productions Inc (404)" at bounding box center [274, 294] width 214 height 35
type input "Peteski Productions Inc (404)"
